Goal: Task Accomplishment & Management: Manage account settings

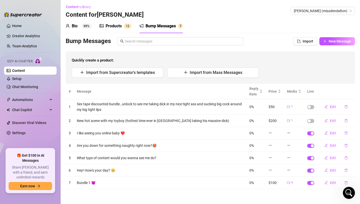
scroll to position [522, 0]
click at [120, 27] on div "Products" at bounding box center [114, 26] width 16 height 6
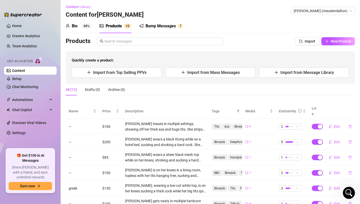
click at [158, 26] on div "Bump Messages" at bounding box center [160, 26] width 30 height 6
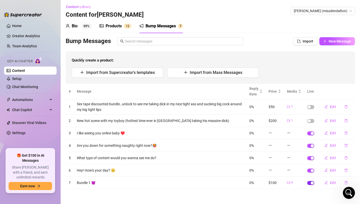
click at [313, 184] on span "button" at bounding box center [310, 183] width 7 height 4
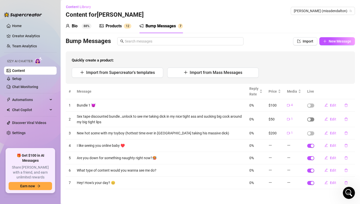
click at [310, 119] on div "button" at bounding box center [309, 119] width 3 height 3
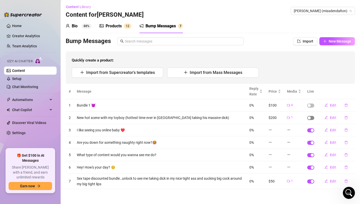
click at [310, 118] on div "button" at bounding box center [309, 117] width 3 height 3
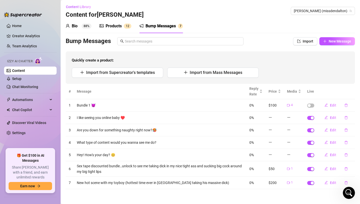
click at [121, 25] on div "Products" at bounding box center [114, 26] width 16 height 6
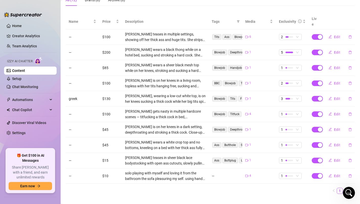
scroll to position [86, 0]
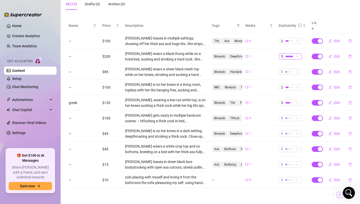
click at [297, 54] on span "5" at bounding box center [290, 57] width 19 height 6
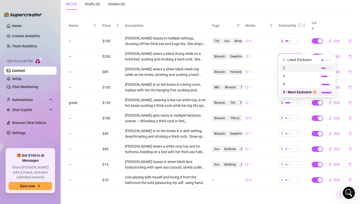
click at [302, 69] on span "2" at bounding box center [300, 68] width 34 height 6
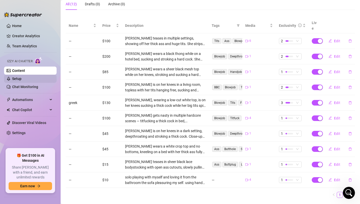
click at [21, 78] on link "Setup" at bounding box center [16, 79] width 9 height 4
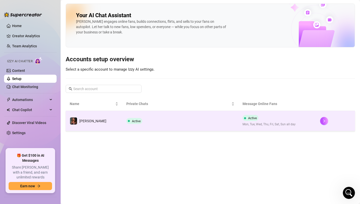
click at [248, 117] on span "Active" at bounding box center [252, 118] width 9 height 4
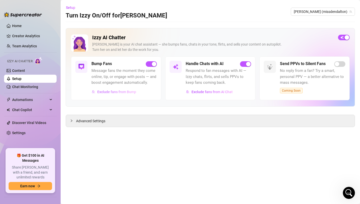
click at [119, 91] on span "Exclude fans from Bump" at bounding box center [116, 92] width 39 height 4
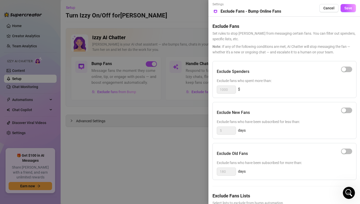
click at [123, 93] on div at bounding box center [180, 102] width 360 height 204
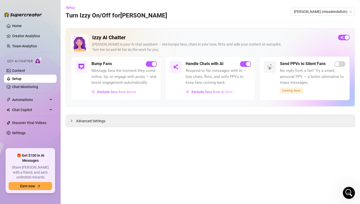
click at [120, 67] on div "Bump Fans Message fans the moment they come online, tip, or engage with posts —…" at bounding box center [123, 78] width 65 height 35
click at [25, 69] on link "Content" at bounding box center [18, 70] width 13 height 4
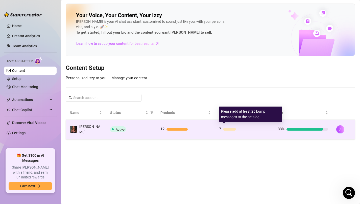
click at [237, 128] on div at bounding box center [246, 129] width 46 height 3
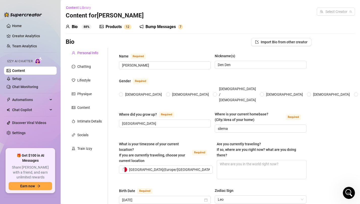
radio input "true"
click at [175, 28] on div "Bump Messages" at bounding box center [160, 27] width 30 height 6
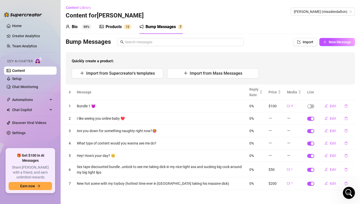
scroll to position [1, 0]
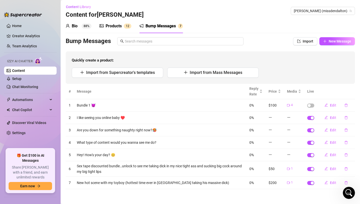
click at [311, 119] on td at bounding box center [310, 117] width 13 height 12
click at [311, 117] on div "button" at bounding box center [312, 117] width 3 height 3
click at [312, 142] on div "button" at bounding box center [312, 142] width 3 height 3
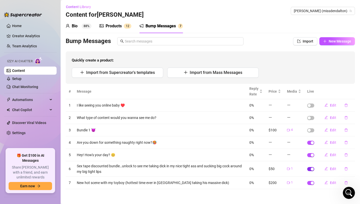
click at [310, 168] on button "button" at bounding box center [310, 169] width 7 height 4
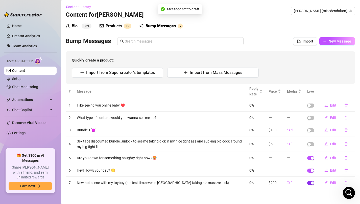
click at [310, 182] on span "button" at bounding box center [310, 183] width 7 height 4
